Goal: Find specific page/section: Find specific page/section

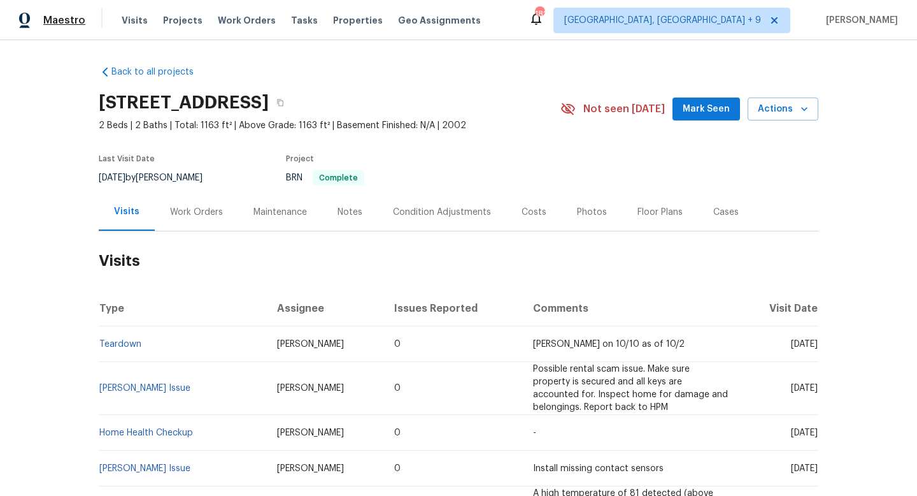
click at [61, 19] on span "Maestro" at bounding box center [64, 20] width 42 height 13
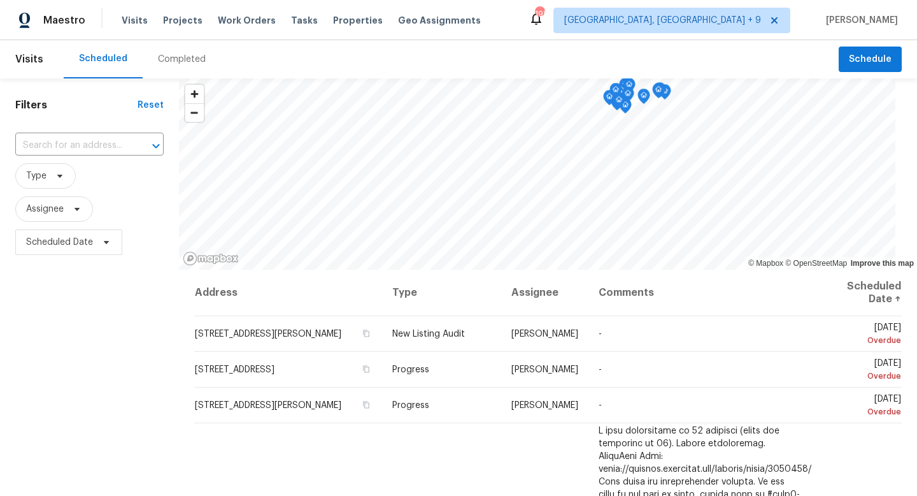
click at [168, 59] on div "Completed" at bounding box center [182, 59] width 48 height 13
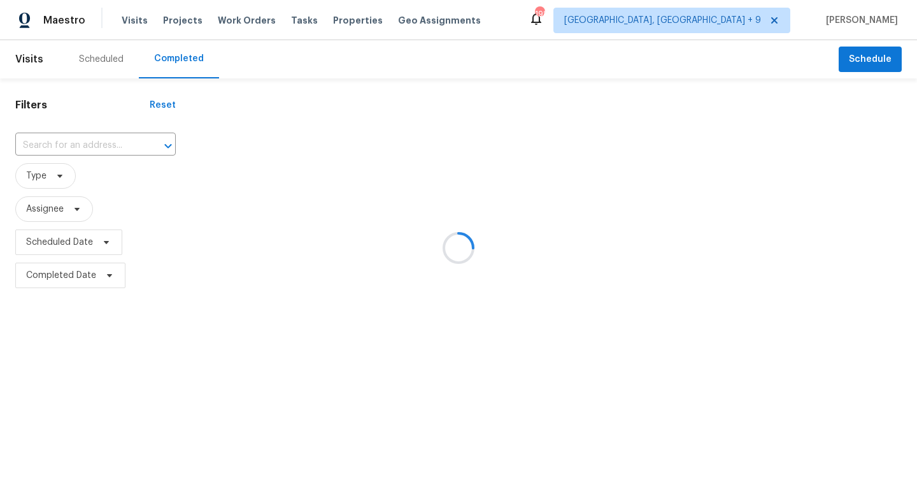
click at [86, 148] on div at bounding box center [458, 248] width 917 height 496
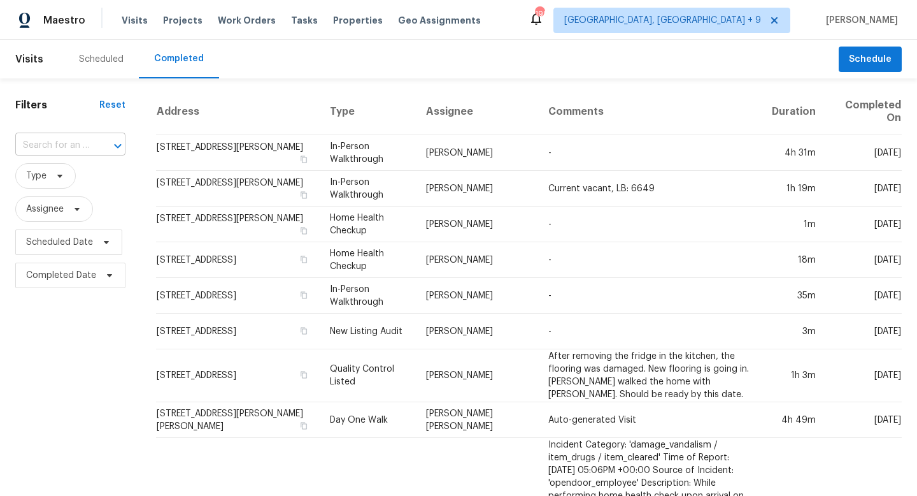
click at [86, 141] on input "text" at bounding box center [52, 146] width 75 height 20
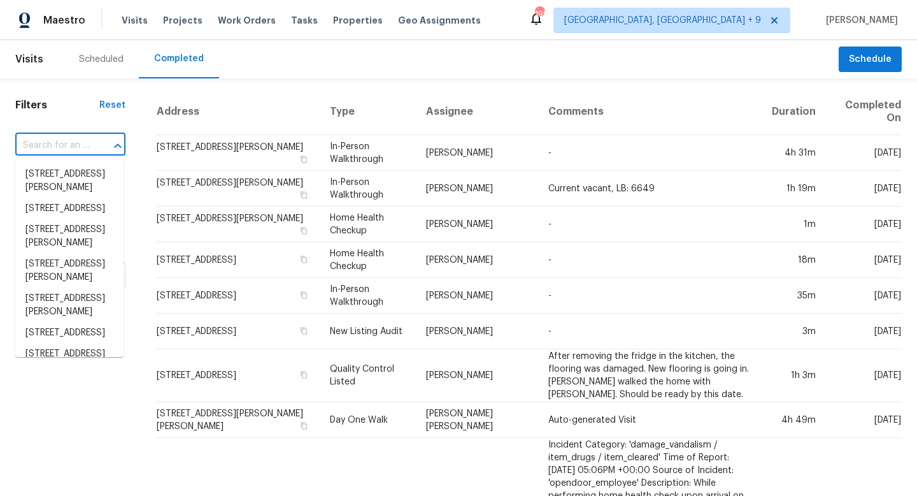
paste input "[STREET_ADDRESS][PERSON_NAME]"
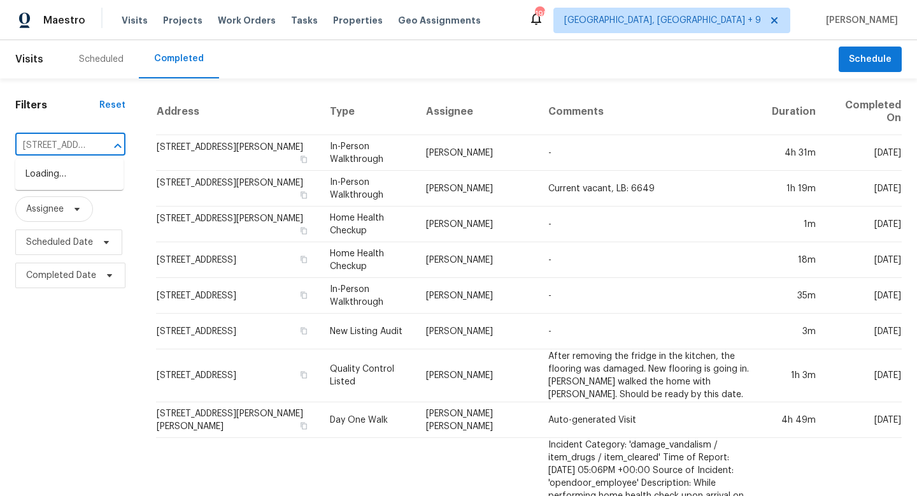
scroll to position [0, 14]
type input "305 W Hudson Ave"
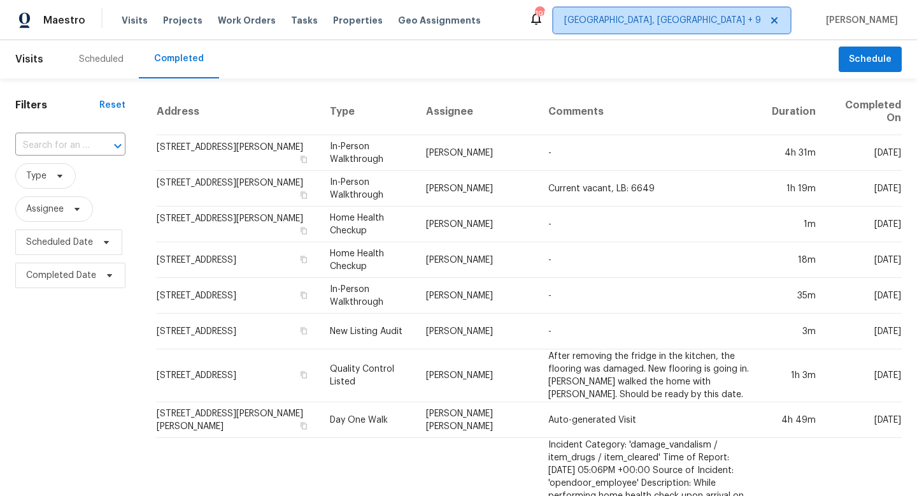
click at [759, 13] on span "[GEOGRAPHIC_DATA], [GEOGRAPHIC_DATA] + 9" at bounding box center [671, 20] width 237 height 25
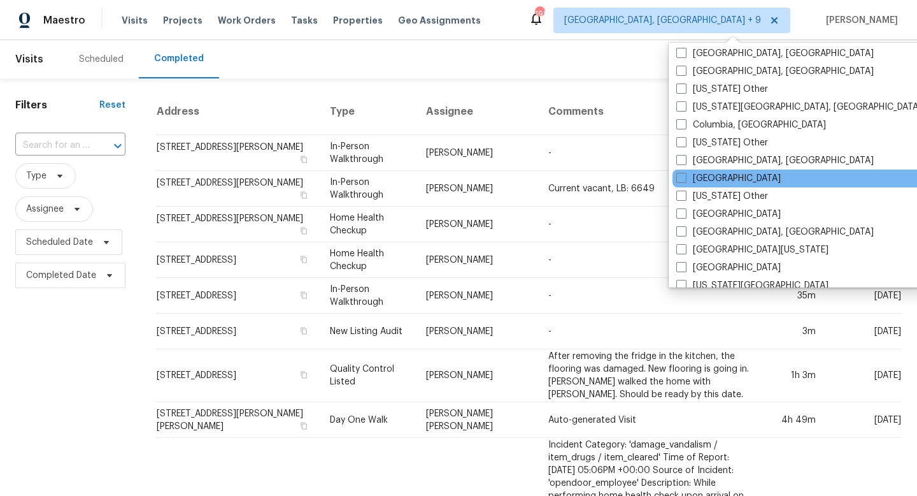
scroll to position [467, 0]
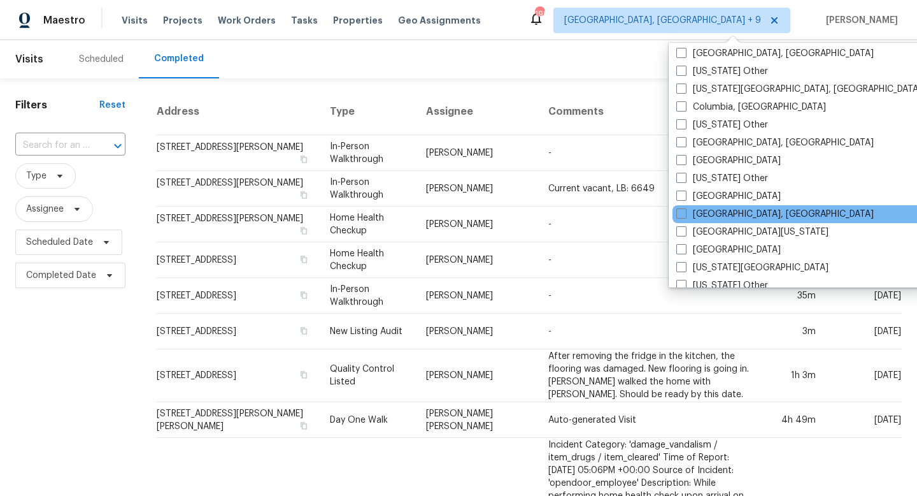
click at [675, 213] on div "Detroit, MI" at bounding box center [801, 214] width 257 height 18
click at [682, 213] on span at bounding box center [681, 213] width 10 height 10
click at [682, 213] on input "Detroit, MI" at bounding box center [680, 212] width 8 height 8
checkbox input "true"
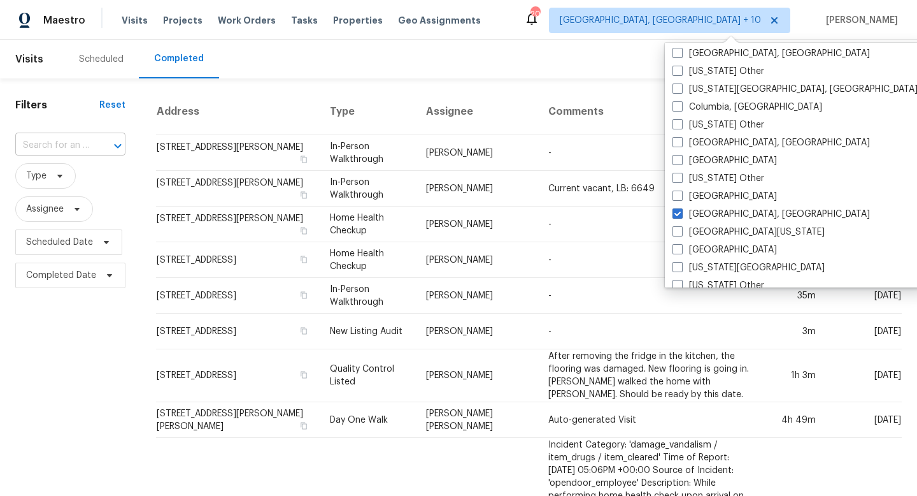
click at [83, 145] on input "text" at bounding box center [52, 146] width 75 height 20
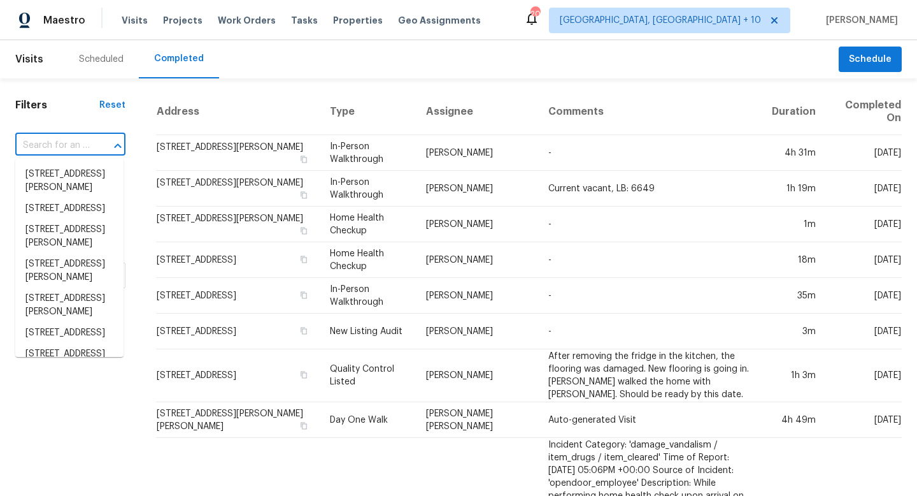
paste input "305 W Hudson Ave"
type input "305 W Hudson Ave"
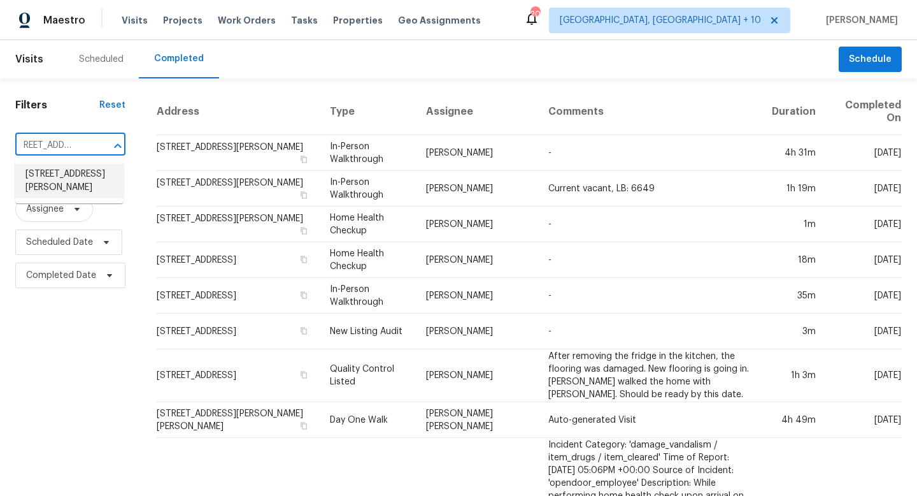
click at [75, 176] on li "305 W Hudson Ave, Madison Heights, MI 48071" at bounding box center [69, 181] width 108 height 34
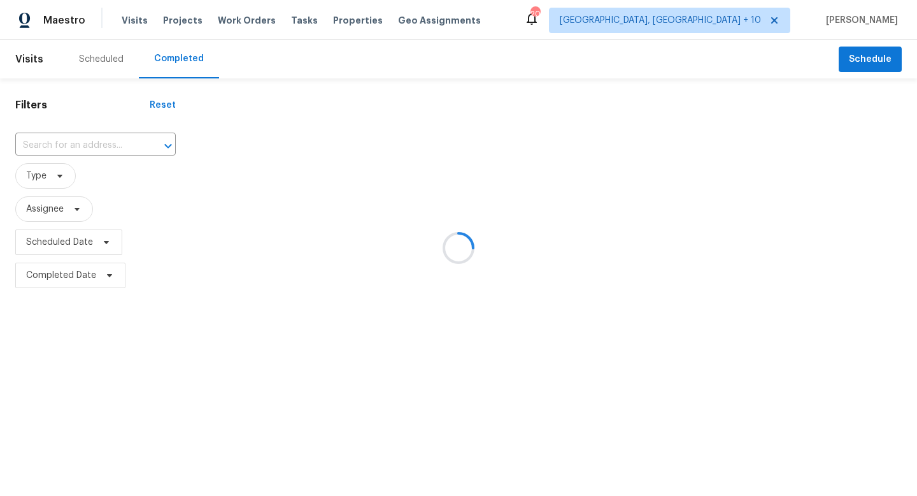
type input "305 W Hudson Ave, Madison Heights, MI 48071"
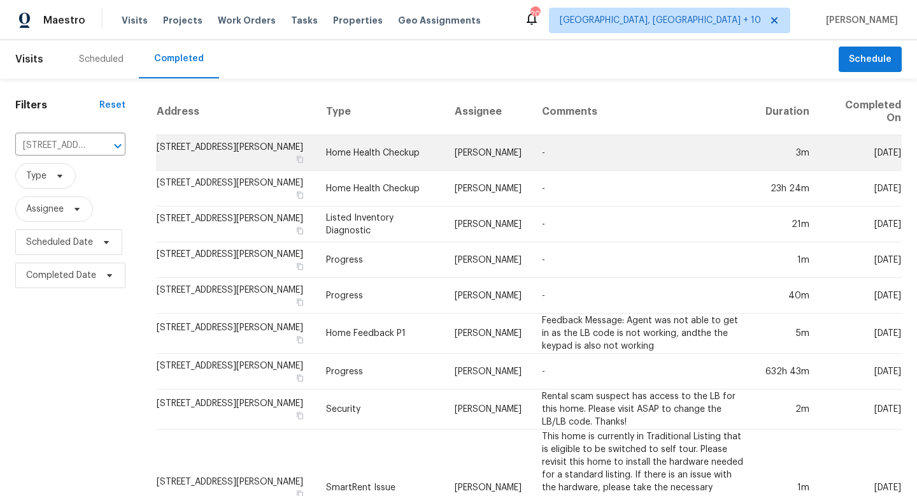
click at [254, 141] on td "305 W Hudson Ave, Madison Heights, MI 48071" at bounding box center [236, 153] width 160 height 36
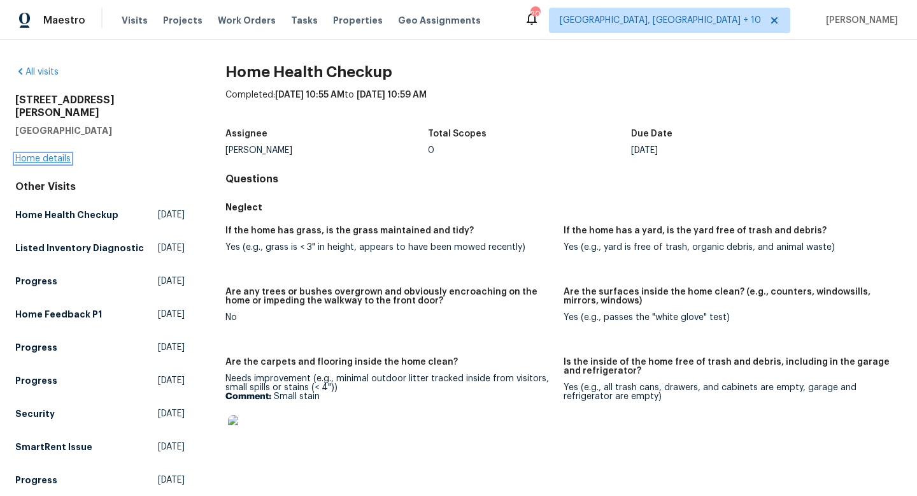
click at [64, 154] on link "Home details" at bounding box center [42, 158] width 55 height 9
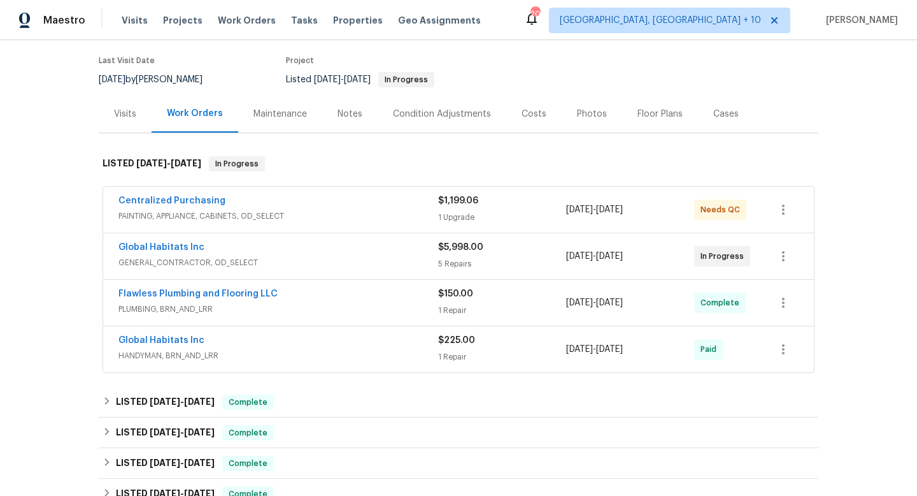
scroll to position [116, 0]
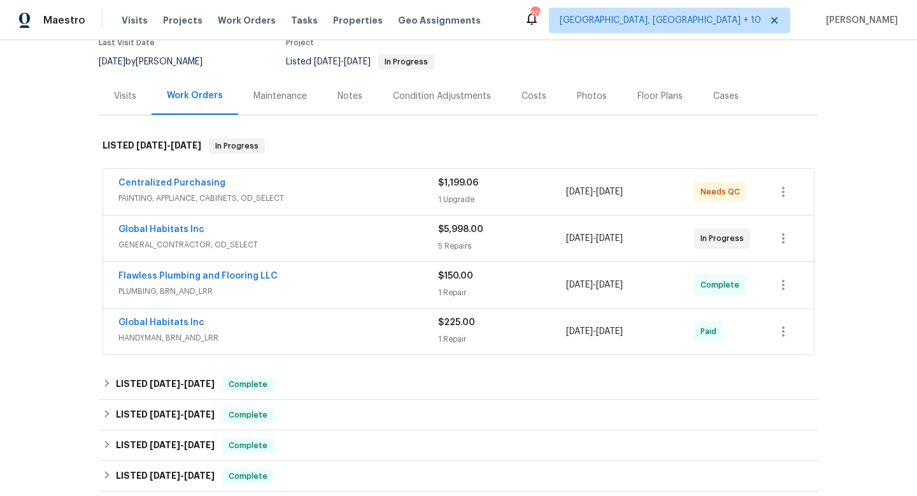
click at [200, 269] on span "Flawless Plumbing and Flooring LLC" at bounding box center [197, 275] width 159 height 13
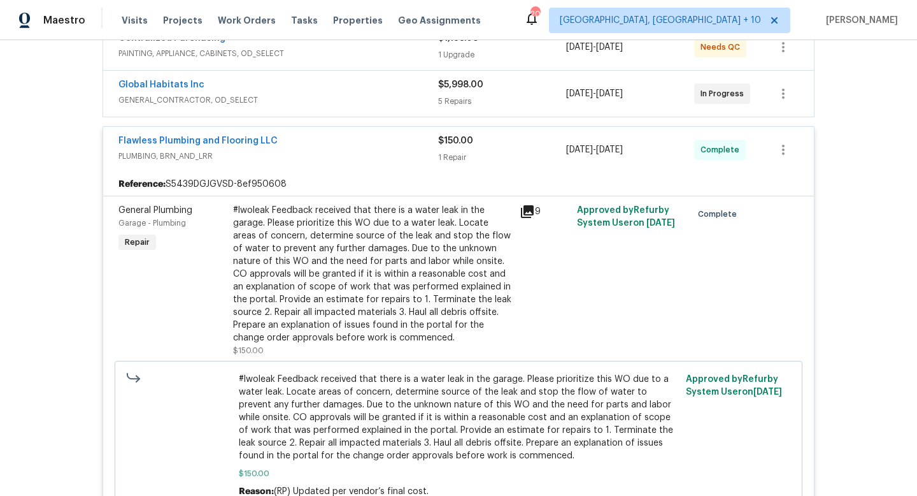
scroll to position [9, 0]
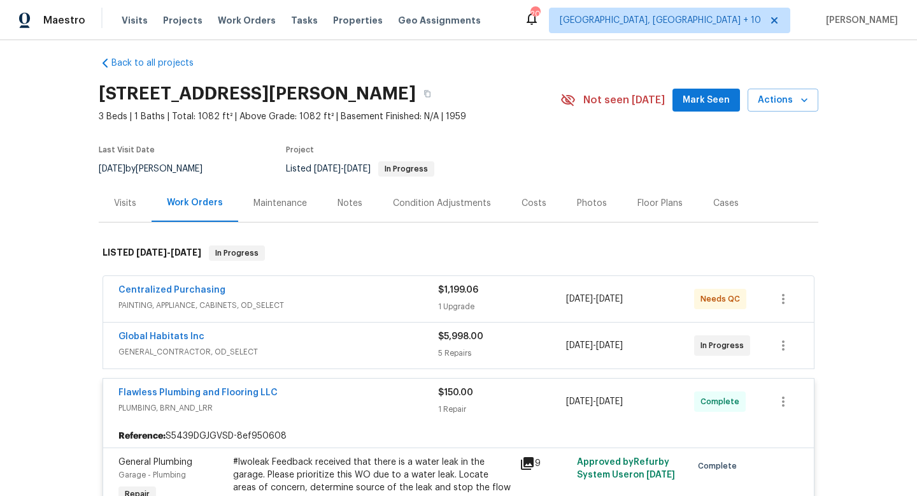
click at [198, 284] on span "Centralized Purchasing" at bounding box center [171, 289] width 107 height 13
